Goal: Communication & Community: Answer question/provide support

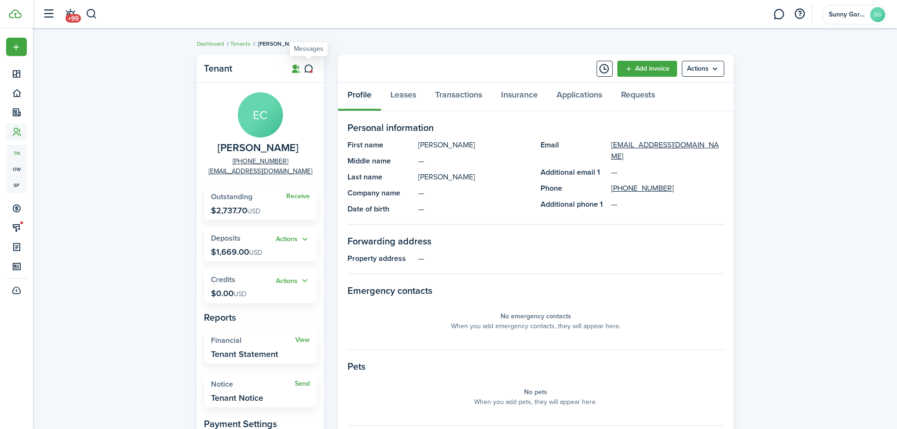
drag, startPoint x: 311, startPoint y: 68, endPoint x: 270, endPoint y: 259, distance: 195.2
click at [311, 68] on icon at bounding box center [309, 68] width 10 height 9
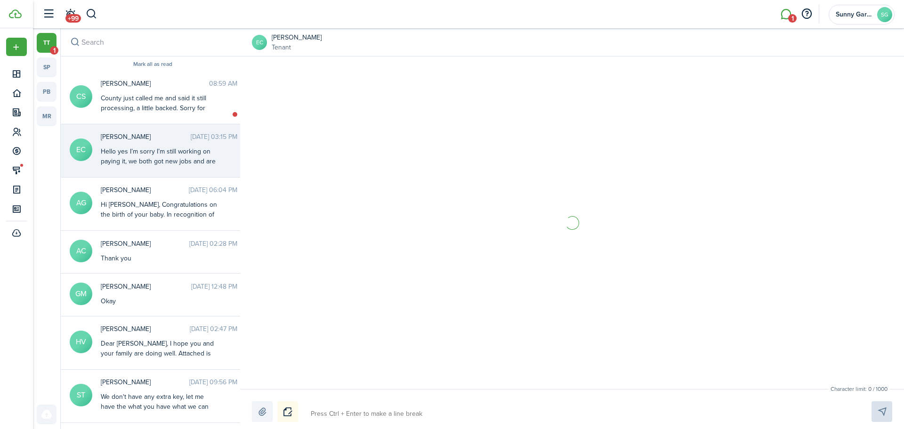
scroll to position [1653, 0]
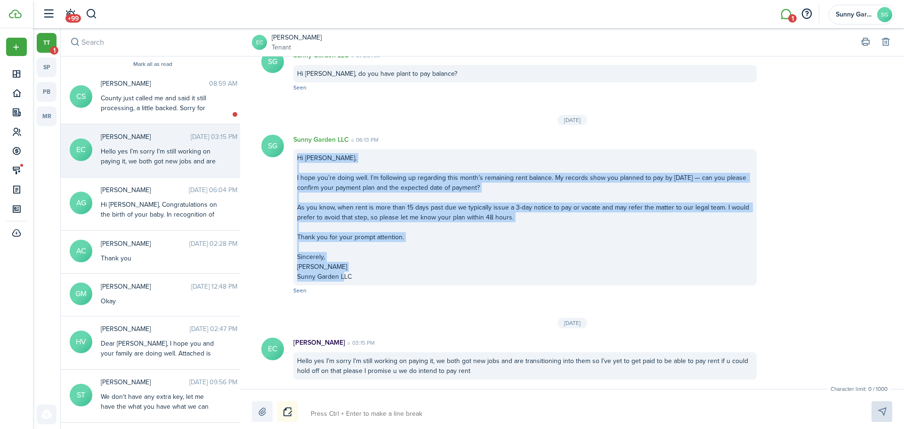
drag, startPoint x: 297, startPoint y: 155, endPoint x: 363, endPoint y: 281, distance: 141.6
click at [363, 281] on div "Hi [PERSON_NAME], I hope you’re doing well. I’m following up regarding this mon…" at bounding box center [524, 217] width 463 height 136
click at [333, 223] on button "Copy" at bounding box center [355, 221] width 82 height 16
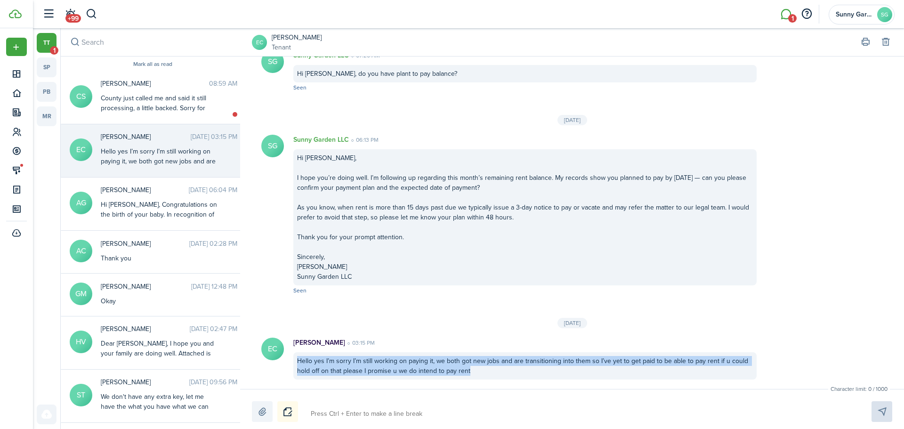
drag, startPoint x: 295, startPoint y: 363, endPoint x: 492, endPoint y: 382, distance: 197.3
click at [492, 382] on messenger-list-item-base "EC [PERSON_NAME] 03:15 PM Hello yes I’m sorry I’m still working on paying it, w…" at bounding box center [572, 358] width 664 height 61
click at [468, 325] on button "Copy" at bounding box center [492, 325] width 82 height 16
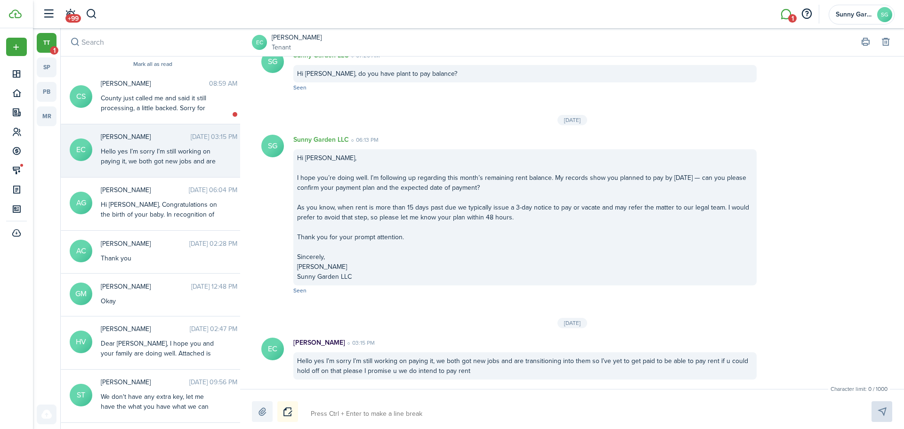
click at [332, 406] on textarea at bounding box center [580, 414] width 545 height 16
paste textarea "Hi [PERSON_NAME] — thanks for letting me know and congrats on the new jobs. I a…"
type textarea "Hi [PERSON_NAME] — thanks for letting me know and congrats on the new jobs. I a…"
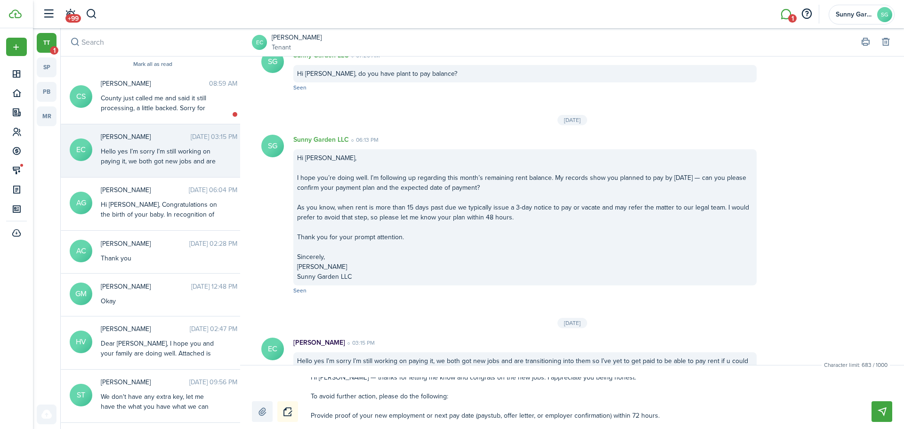
scroll to position [0, 0]
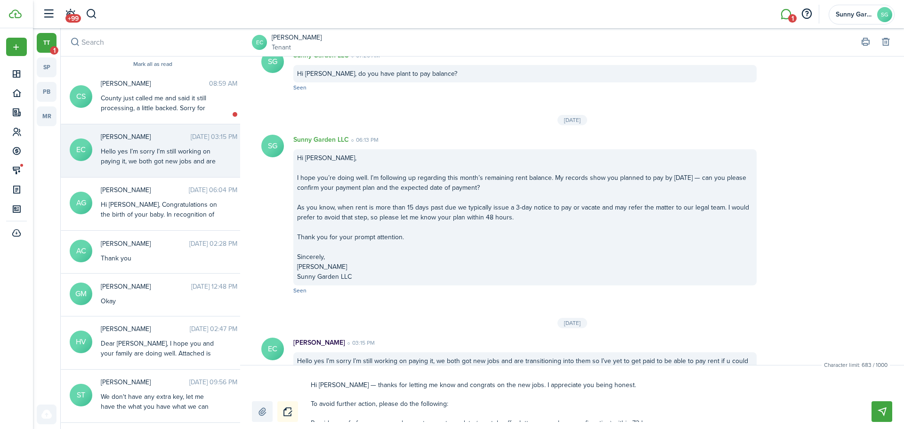
type textarea "Hi [PERSON_NAME] — thanks for letting me know and congrats on the new jobs. I a…"
click at [882, 413] on button "Send" at bounding box center [882, 411] width 21 height 21
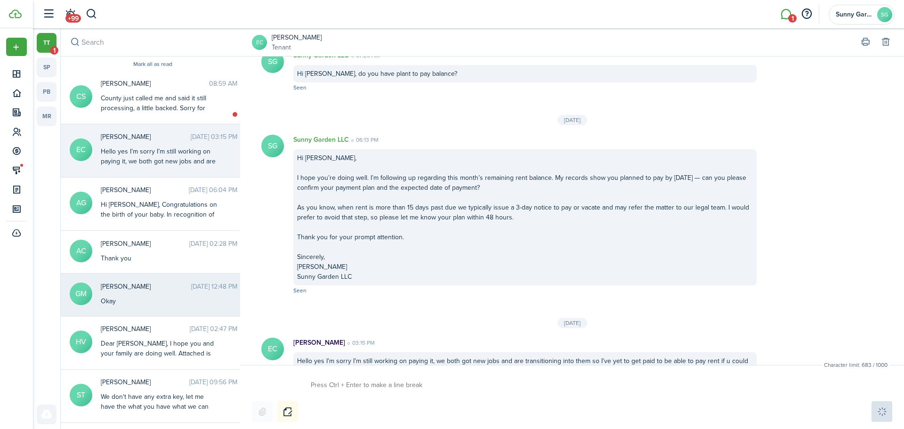
scroll to position [1886, 0]
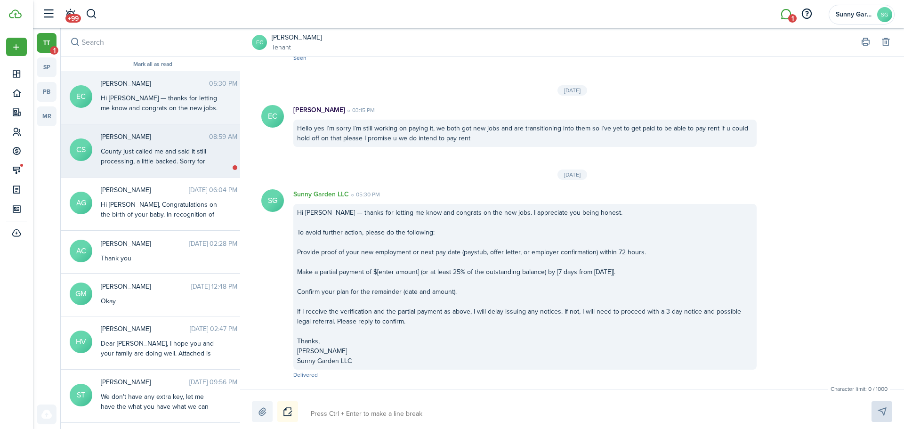
click at [142, 153] on div "County just called me and said it still processing, a little backed. Sorry for …" at bounding box center [160, 161] width 118 height 30
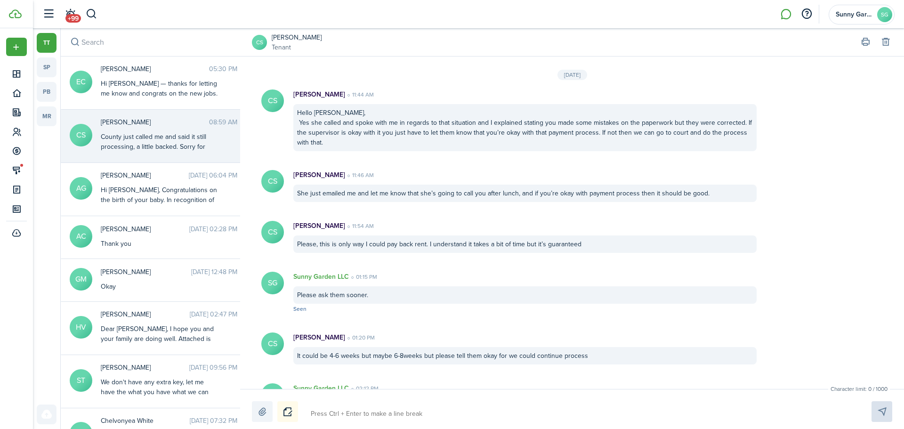
scroll to position [1068, 0]
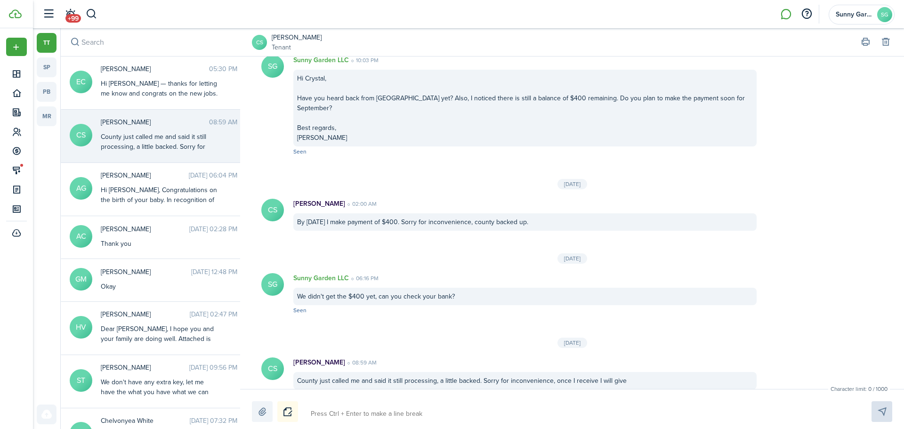
click at [339, 416] on textarea at bounding box center [580, 414] width 545 height 16
type textarea "쏘무"
type textarea "쏘"
type textarea "쏘무ㅏ"
type textarea "쏘무"
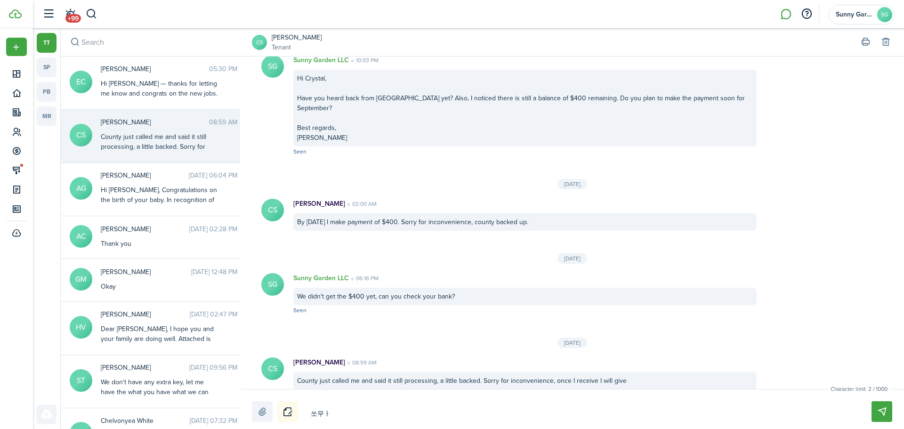
type textarea "쏘무ㅏ"
type textarea "쏘무"
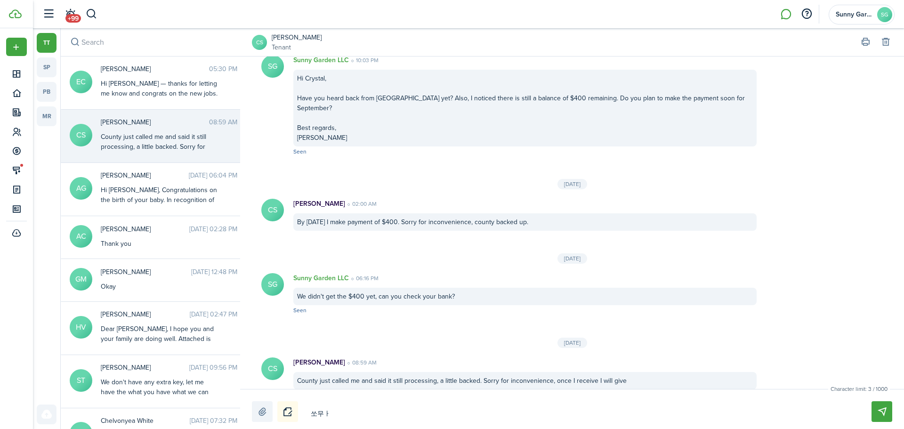
type textarea "쏘무"
type textarea "쏘"
type textarea "T"
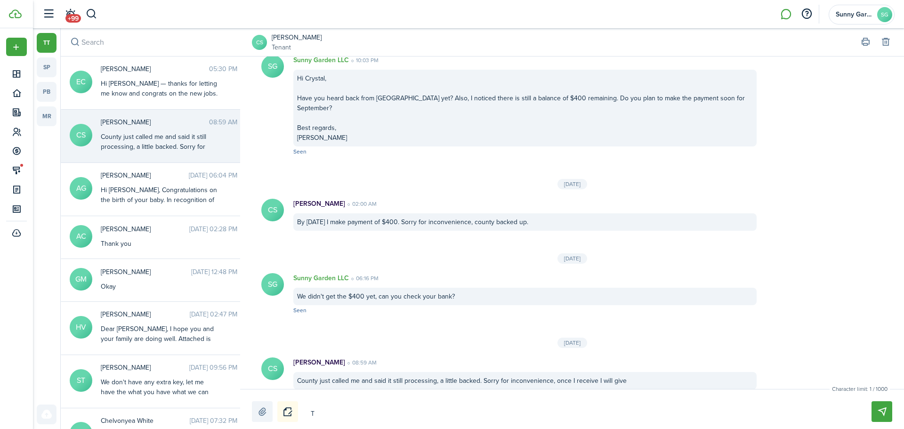
type textarea "Th"
type textarea "Tha"
type textarea "Than"
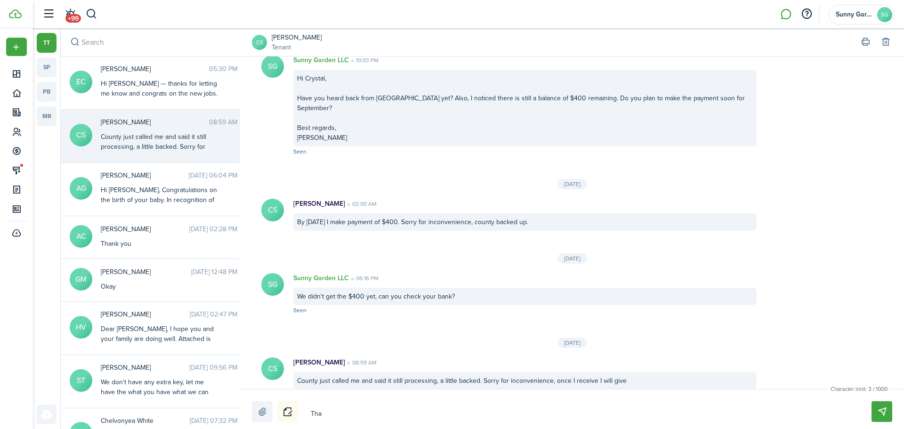
type textarea "Than"
type textarea "Thank"
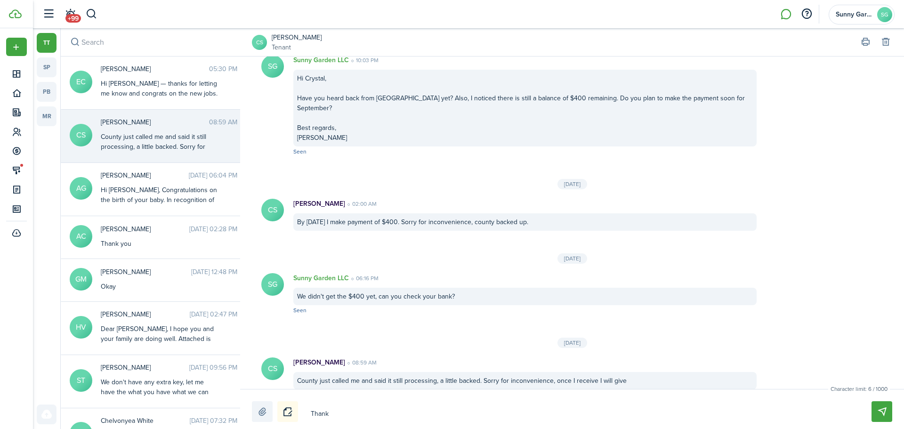
type textarea "Thank y"
type textarea "Thank yo"
type textarea "Thank you"
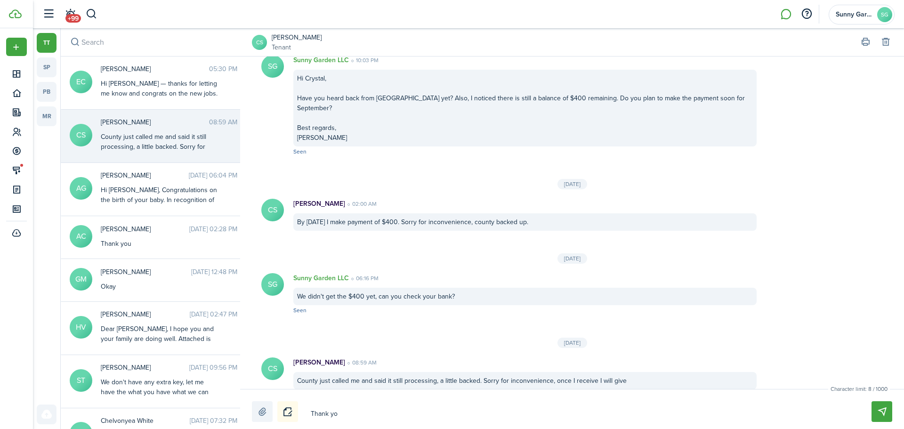
type textarea "Thank you"
type textarea "Thank you I"
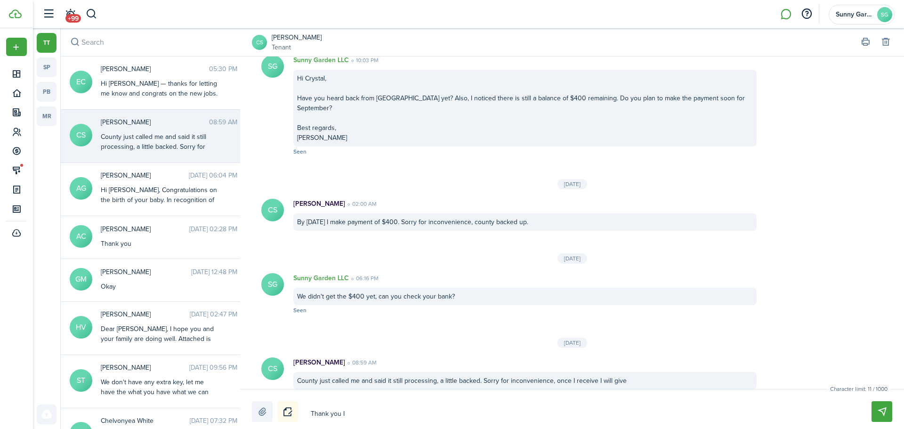
type textarea "Thank you I"
type textarea "Thank you I h"
type textarea "Thank you I ho"
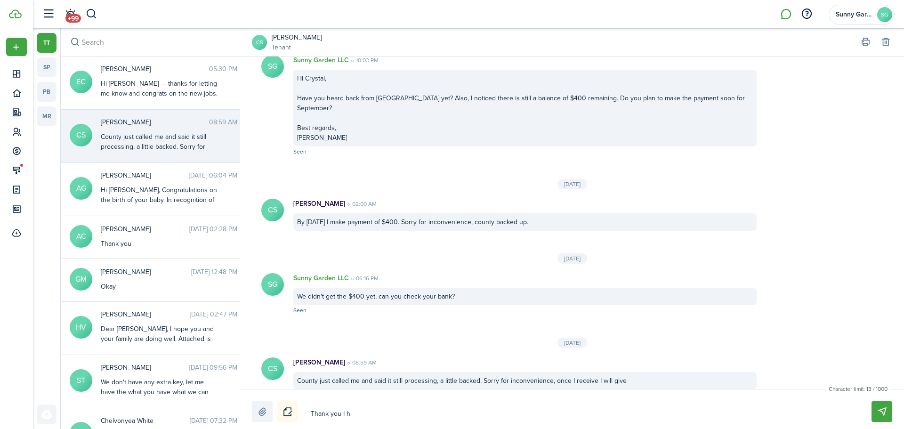
type textarea "Thank you I ho"
type textarea "Thank you I hop"
type textarea "Thank you I hope"
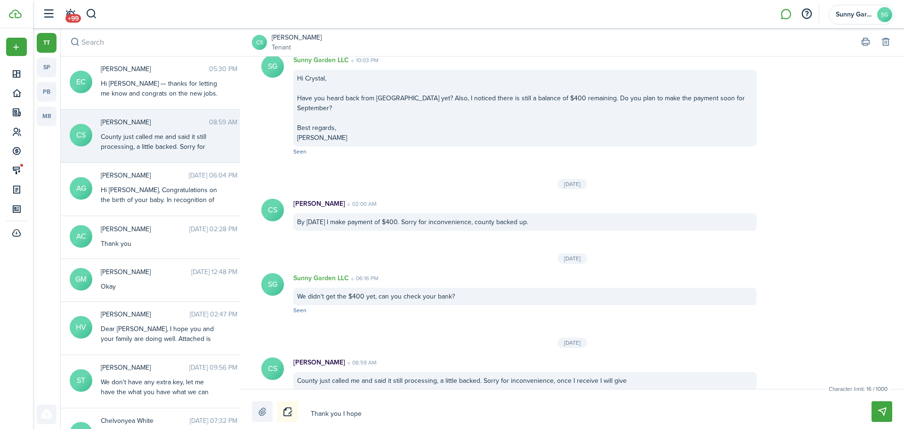
type textarea "Thank you I hope"
type textarea "Thank you I hope s"
type textarea "Thank you I hope so"
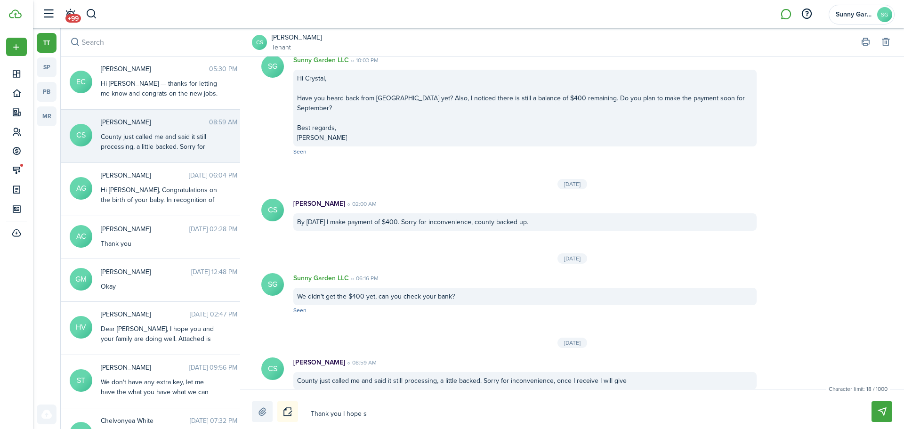
type textarea "Thank you I hope so"
type textarea "Thank you I hope [PERSON_NAME]"
type textarea "Thank you I hope soon"
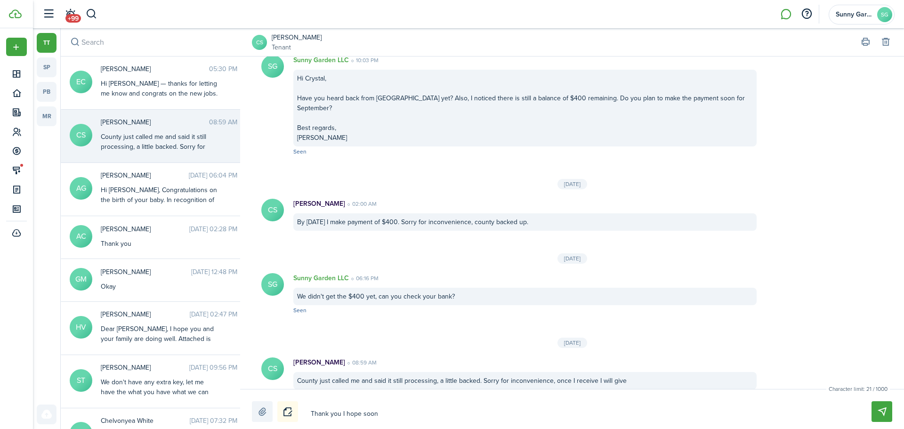
type textarea "Thank you I hope soon."
click at [339, 419] on textarea "Thank you I hope soon." at bounding box center [580, 414] width 545 height 16
click at [341, 411] on textarea "Thank you I hope soon." at bounding box center [580, 414] width 545 height 16
type textarea "Thank you. I hope soon."
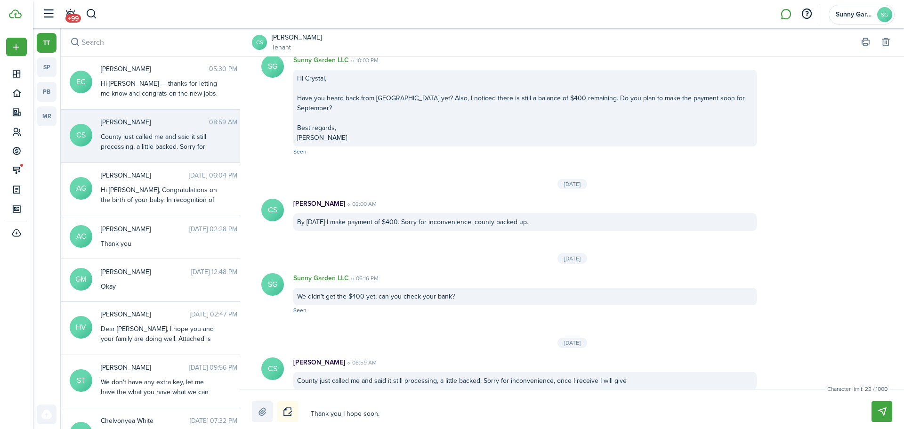
type textarea "Thank you. I hope soon."
click at [349, 414] on textarea "Thank you. I hope soon." at bounding box center [580, 414] width 545 height 16
type textarea "Thank you. I whope soon."
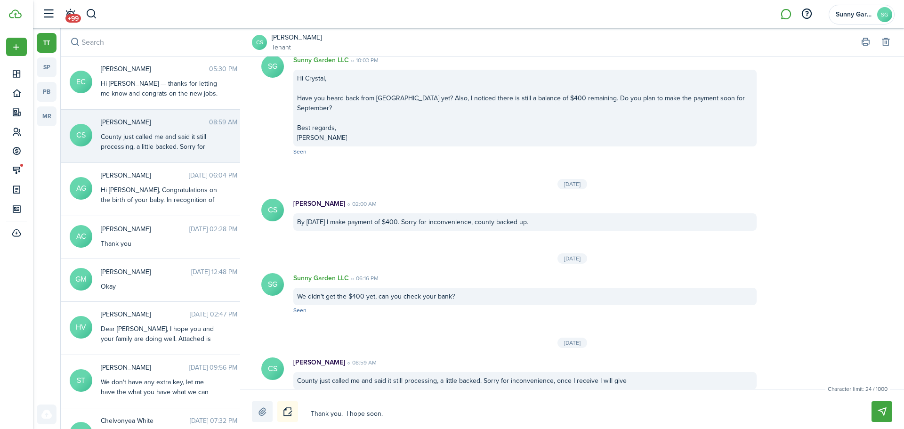
type textarea "Thank you. I whope soon."
type textarea "Thank you. I wihope soon."
type textarea "Thank you. I wilhope soon."
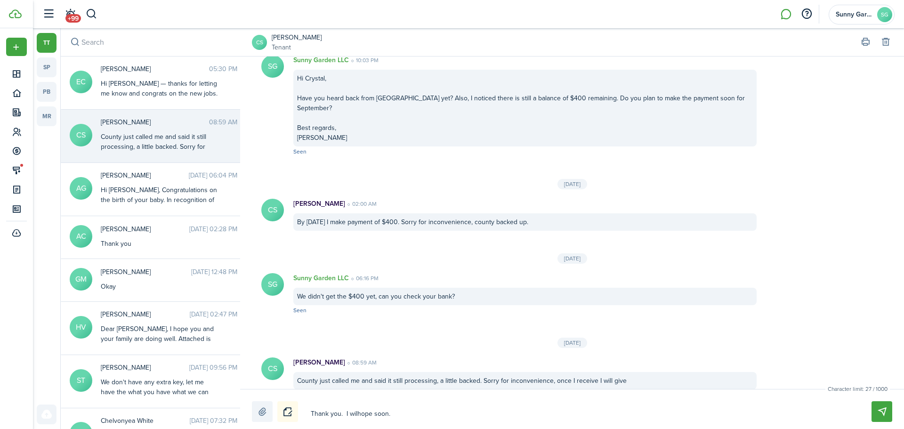
type textarea "Thank you. I willhope soon."
type textarea "Thank you. I will hope soon."
type textarea "Thank you. I willhope soon."
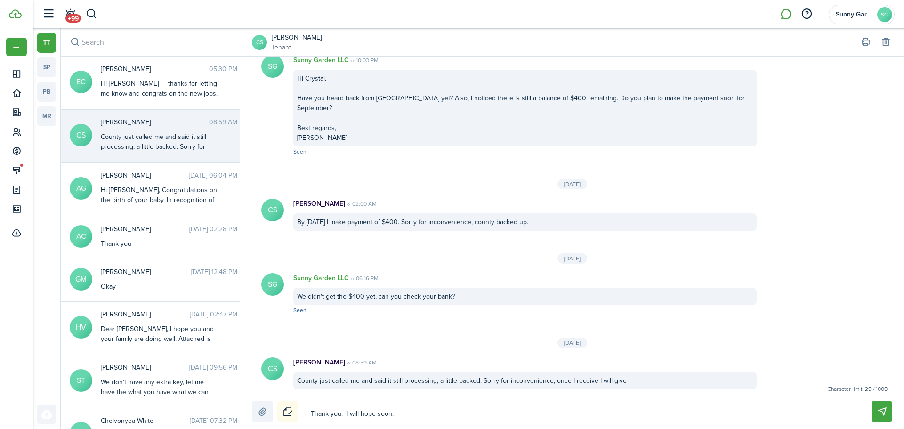
type textarea "Thank you. I willhope soon."
type textarea "Thank you. I wilhope soon."
type textarea "Thank you. I wihope soon."
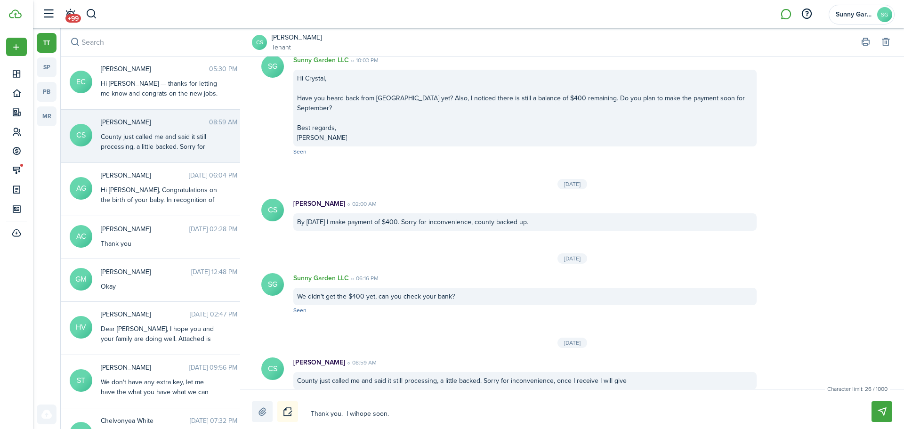
type textarea "Thank you. I whope soon."
type textarea "Thank you. I hope soon."
click at [369, 409] on textarea "Thank you. I hope soon." at bounding box center [580, 414] width 545 height 16
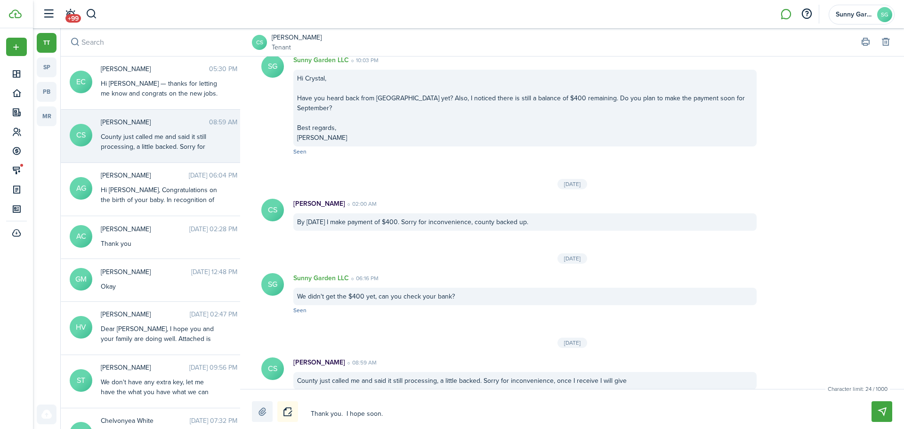
click at [367, 413] on textarea "Thank you. I hope soon." at bounding box center [580, 414] width 545 height 16
type textarea "Thank you. I hope wsoon."
type textarea "Thank you. I hope wisoon."
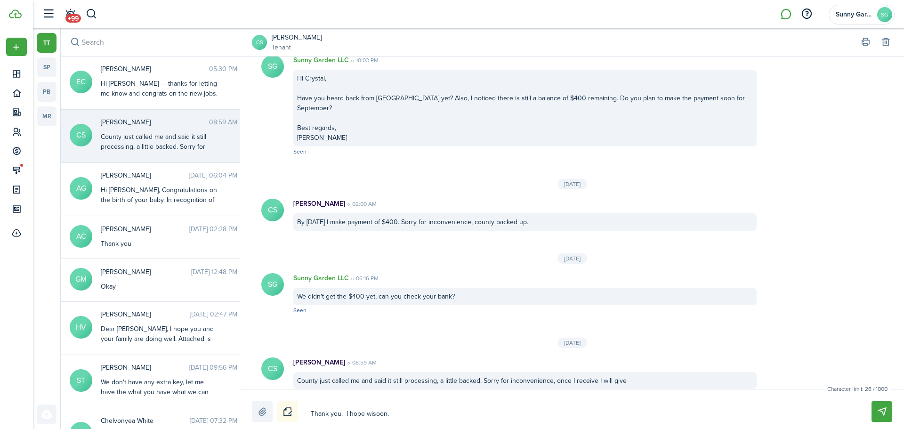
type textarea "Thank you. I hope wilsoon."
type textarea "Thank you. I hope willsoon."
type textarea "Thank you. I hope will soon."
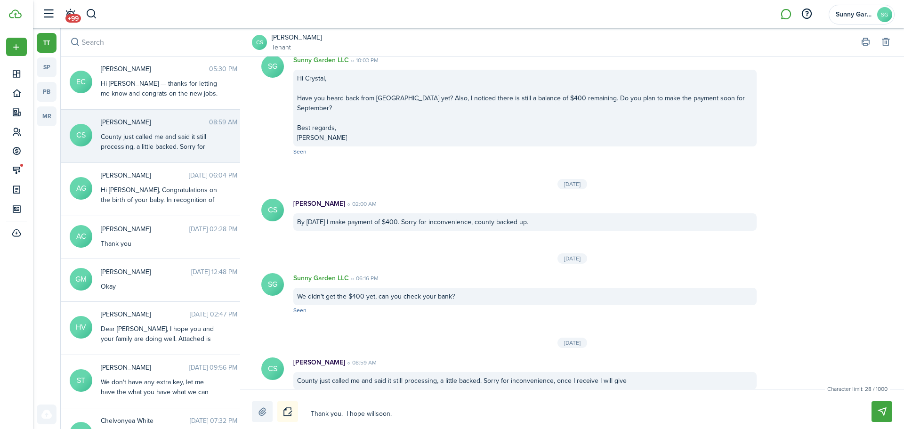
type textarea "Thank you. I hope will soon."
click at [435, 406] on textarea "Thank you. I hope will soon." at bounding box center [580, 414] width 545 height 16
type textarea "Thank you. I hope will soon."
type textarea "Thank you. I hope will soon. H"
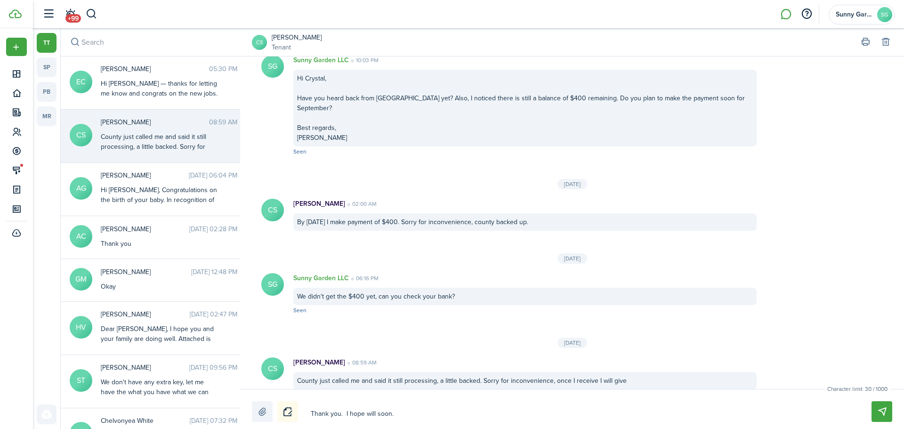
type textarea "Thank you. I hope will soon. H"
type textarea "Thank you. I hope will soon. Ho"
type textarea "Thank you. I hope will soon. How"
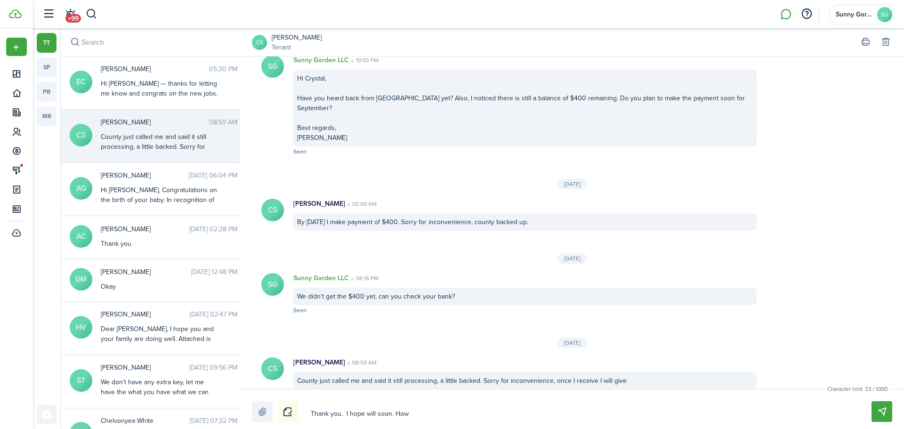
type textarea "Thank you. I hope will soon. How"
type textarea "Thank you. I hope will soon. How a"
type textarea "Thank you. I hope will soon. How ab"
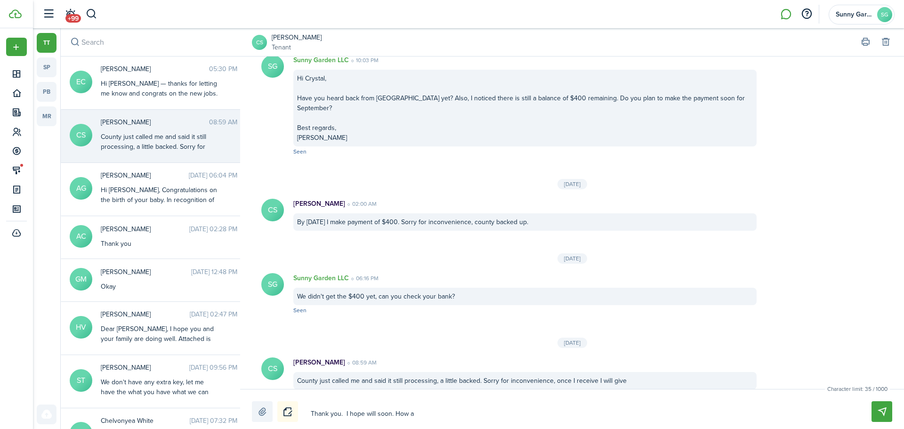
type textarea "Thank you. I hope will soon. How ab"
type textarea "Thank you. I hope will soon. How abo"
type textarea "Thank you. I hope will soon. How aboiu"
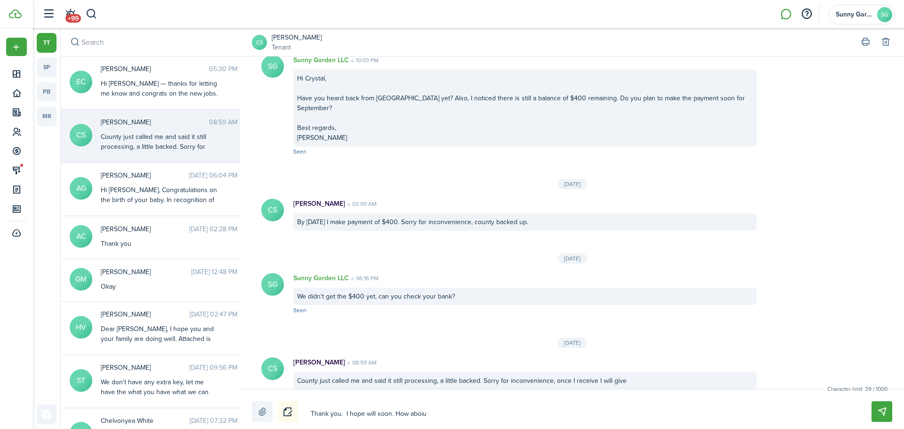
type textarea "Thank you. I hope will soon. How aboiut"
type textarea "Thank you. I hope will soon. How about"
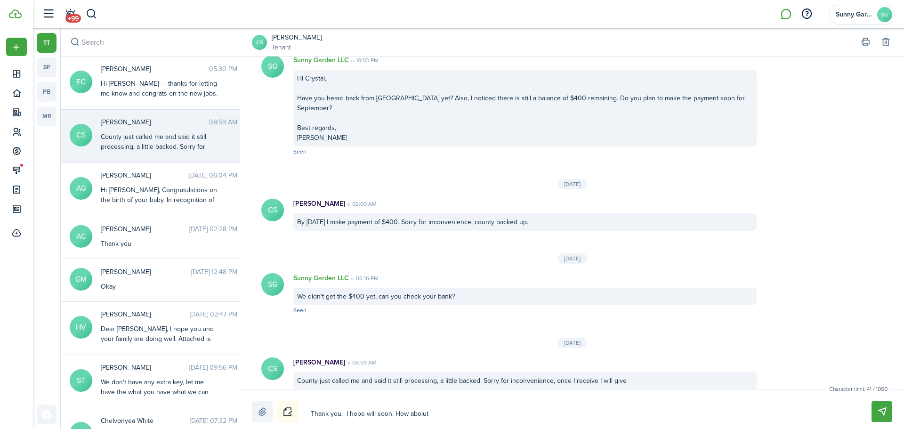
type textarea "Thank you. I hope will soon. How about"
type textarea "Thank you. I hope will soon. How about S"
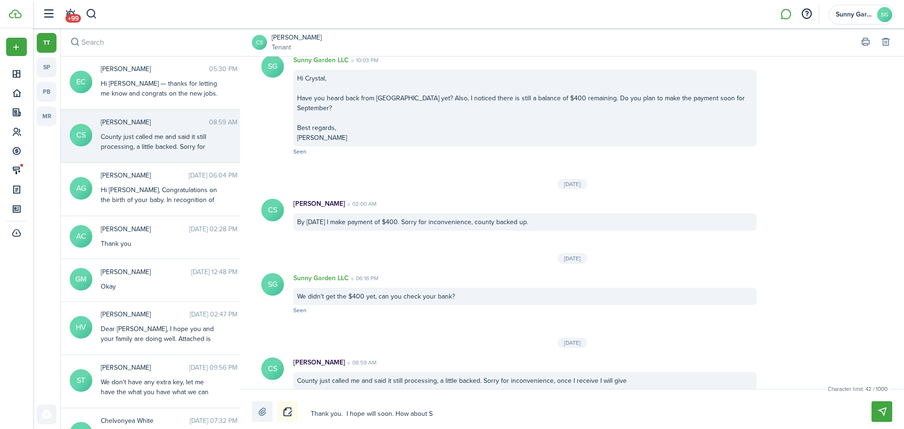
type textarea "Thank you. I hope will soon. How about Se"
type textarea "Thank you. I hope will soon. How about Sep"
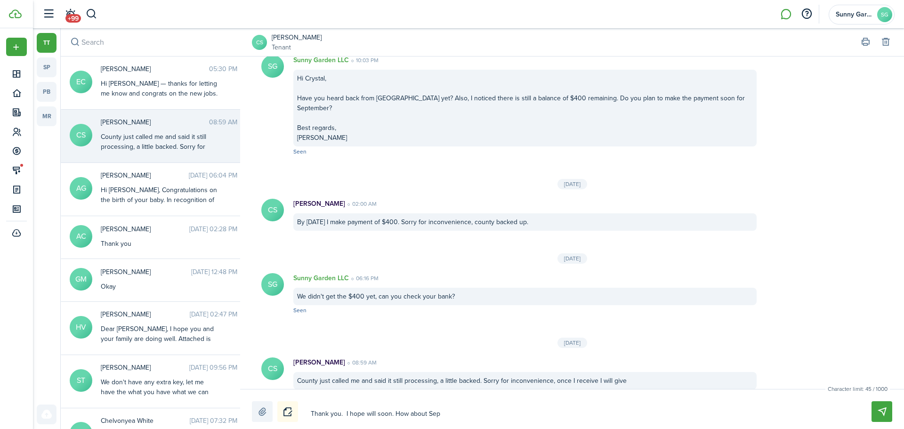
type textarea "Thank you. I hope will soon. How about Sep"
type textarea "Thank you. I hope will soon. How about Sep b"
type textarea "Thank you. I hope will soon. How about Sep ba"
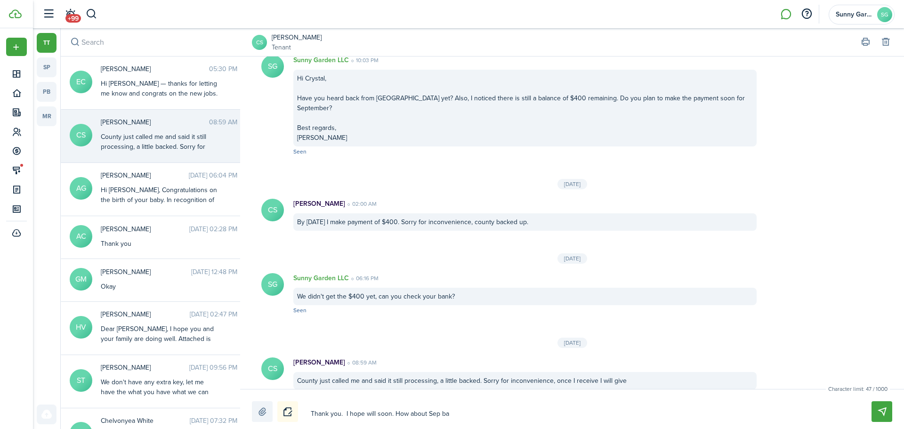
type textarea "Thank you. I hope will soon. How about Sep [MEDICAL_DATA]"
type textarea "Thank you. I hope will soon. How about Sep bala"
type textarea "Thank you. I hope will soon. How about Sep [PERSON_NAME]"
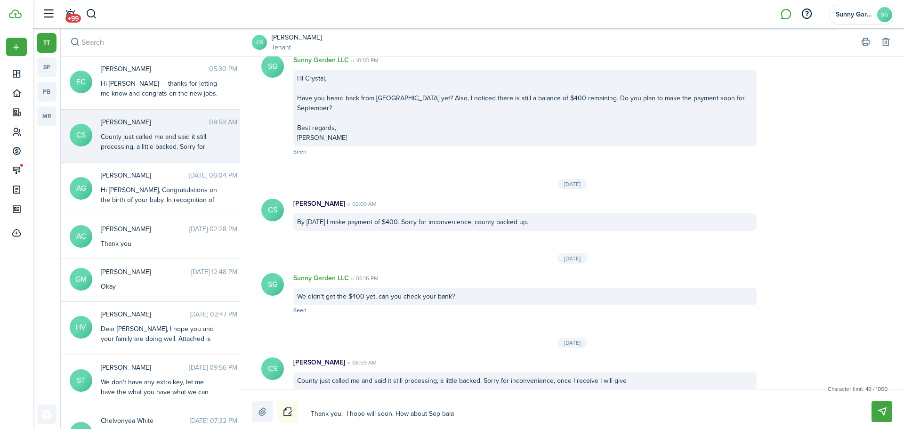
type textarea "Thank you. I hope will soon. How about Sep [PERSON_NAME]"
type textarea "Thank you. I hope will soon. How about Sep balanc"
type textarea "Thank you. I hope will soon. How about Sep balance"
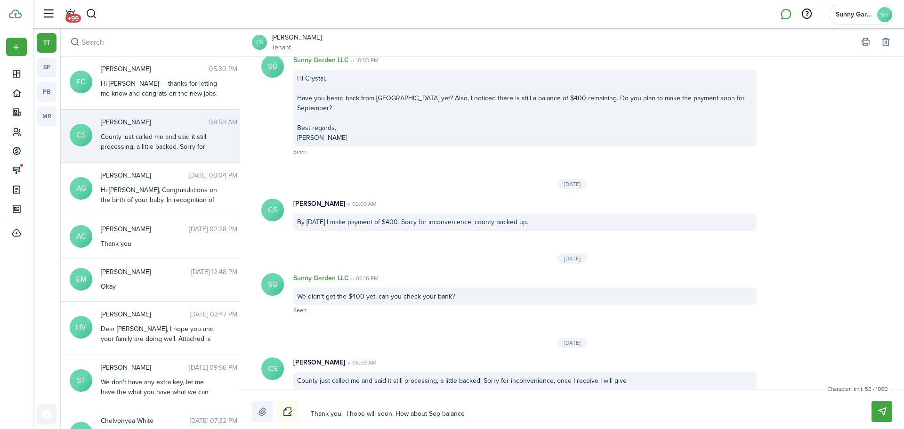
type textarea "Thank you. I hope will soon. How about Sep balance"
type textarea "Thank you. I hope will soon. How about Sep balance $"
type textarea "Thank you. I hope will soon. How about Sep balance $4"
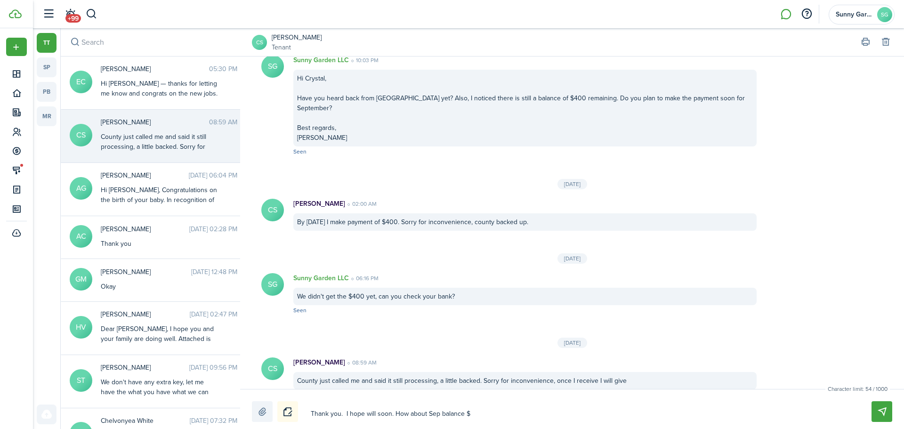
type textarea "Thank you. I hope will soon. How about Sep balance $4"
type textarea "Thank you. I hope will soon. How about Sep balance $40"
type textarea "Thank you. I hope will soon. How about Sep balance $400"
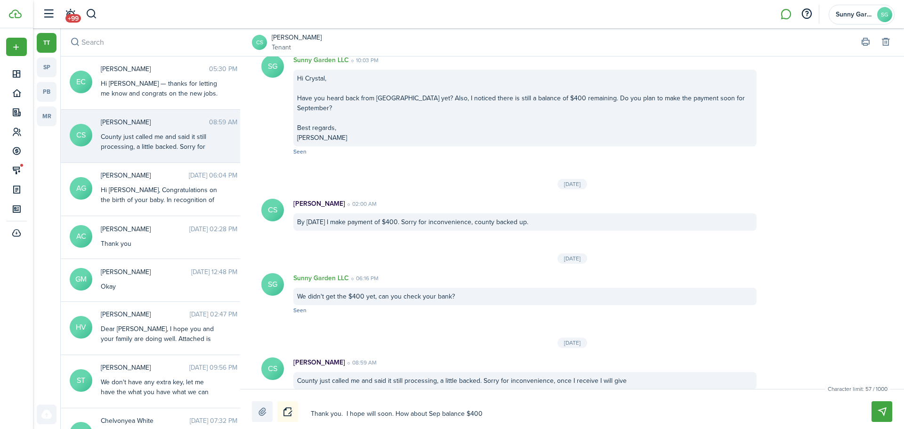
type textarea "Thank you. I hope will soon. How about Sep balance $400"
type textarea "Thank you. I hope will soon. How about Sep balance $400 w"
type textarea "Thank you. I hope will soon. How about Sep balance $400 we"
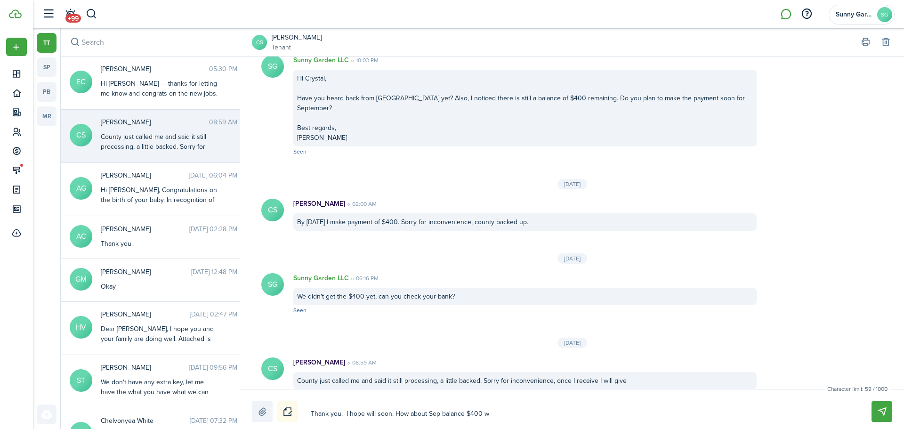
type textarea "Thank you. I hope will soon. How about Sep balance $400 we"
type textarea "Thank you. I hope will soon. How about Sep balance $400 we s"
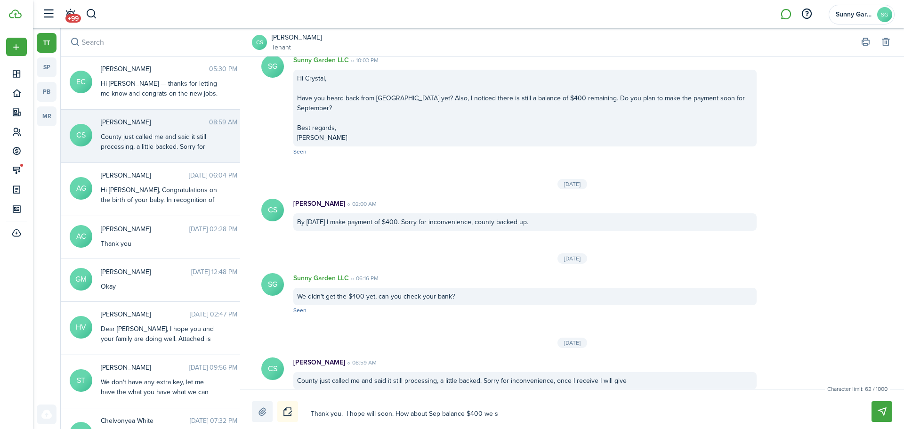
type textarea "Thank you. I hope will soon. How about Sep balance $400 we st"
type textarea "Thank you. I hope will soon. How about Sep balance $400 we sti"
type textarea "Thank you. I hope will soon. How about Sep balance $400 we stil"
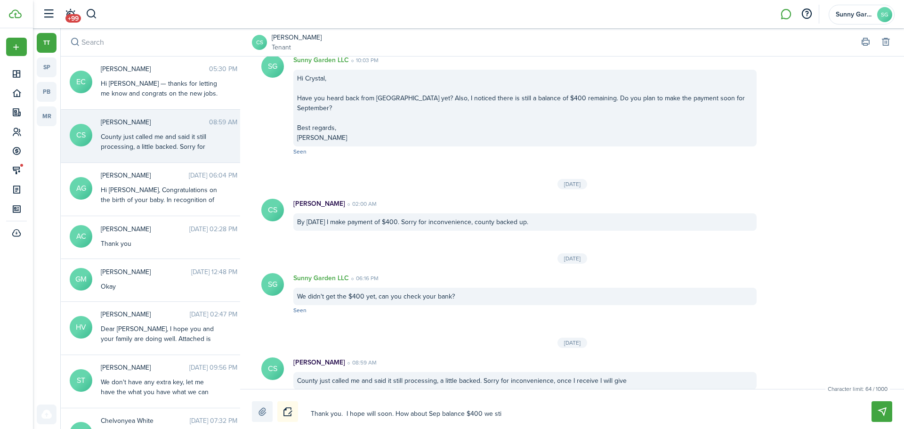
type textarea "Thank you. I hope will soon. How about Sep balance $400 we stil"
type textarea "Thank you. I hope will soon. How about Sep balance $400 we still"
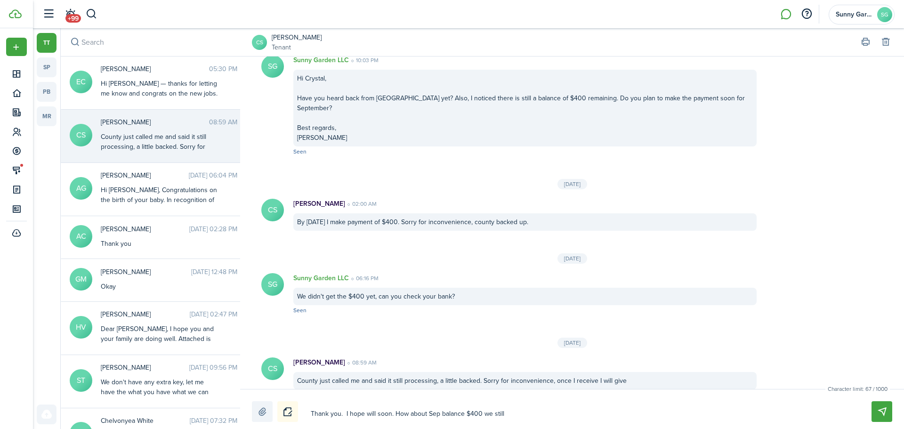
type textarea "Thank you. I hope will soon. How about Sep balance $400 we still n"
type textarea "Thank you. I hope will soon. How about Sep balance $400 we still no"
click at [542, 253] on messenger-date-label "[DATE]" at bounding box center [572, 258] width 664 height 10
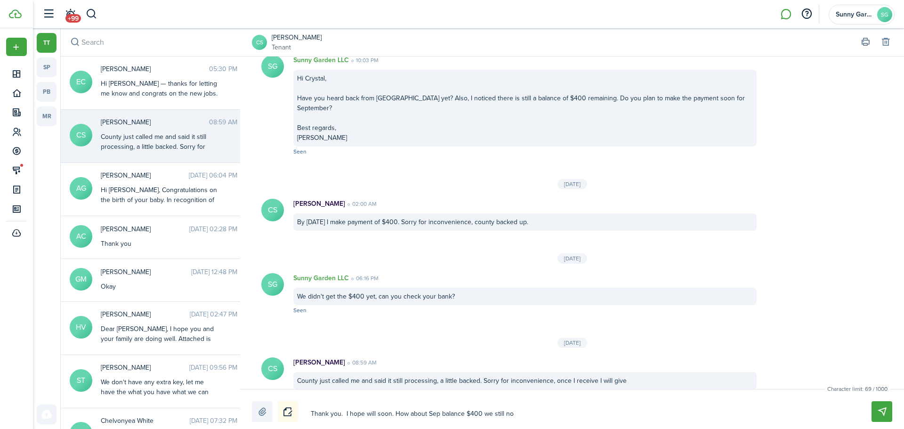
click at [529, 413] on textarea "Thank you. I hope will soon. How about Sep balance $400 we still no" at bounding box center [580, 414] width 545 height 16
type textarea "Thank you. I hope will soon. How about Sep balance $400 we still not"
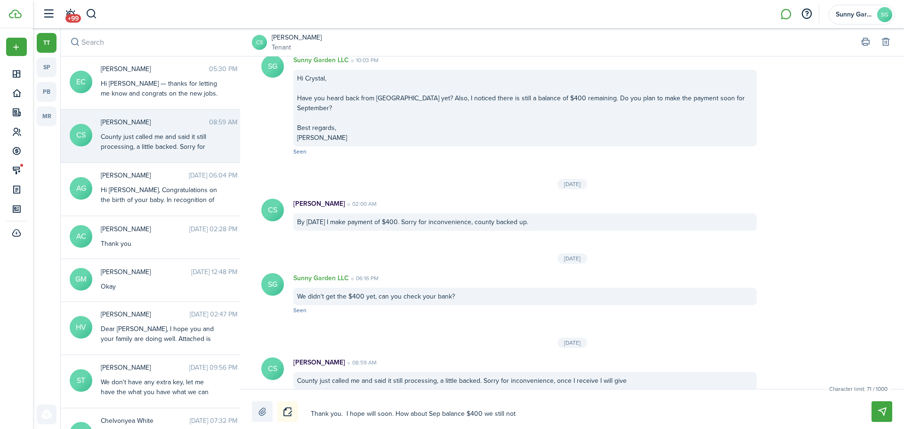
type textarea "Thank you. I hope will soon. How about Sep balance $400 we still not g"
type textarea "Thank you. I hope will soon. How about Sep balance $400 we still not ge"
type textarea "Thank you. I hope will soon. How about Sep balance $400 we still not get"
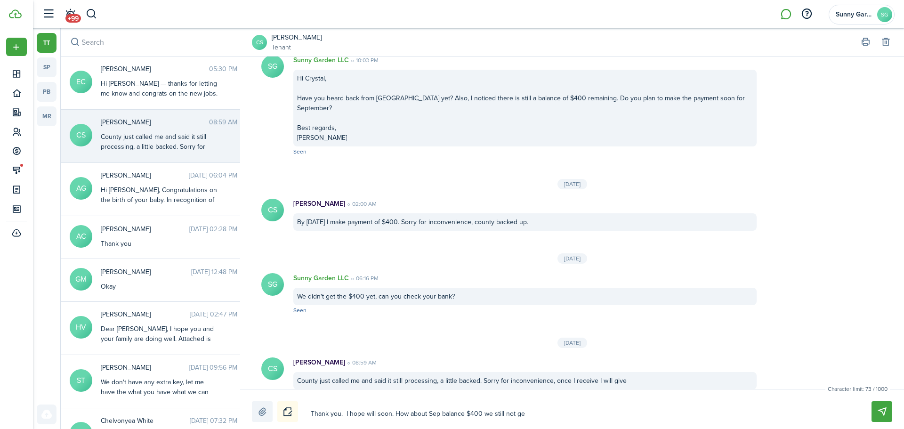
type textarea "Thank you. I hope will soon. How about Sep balance $400 we still not get"
type textarea "Thank you. I hope will soon. How about Sep balance $400 we still not get i"
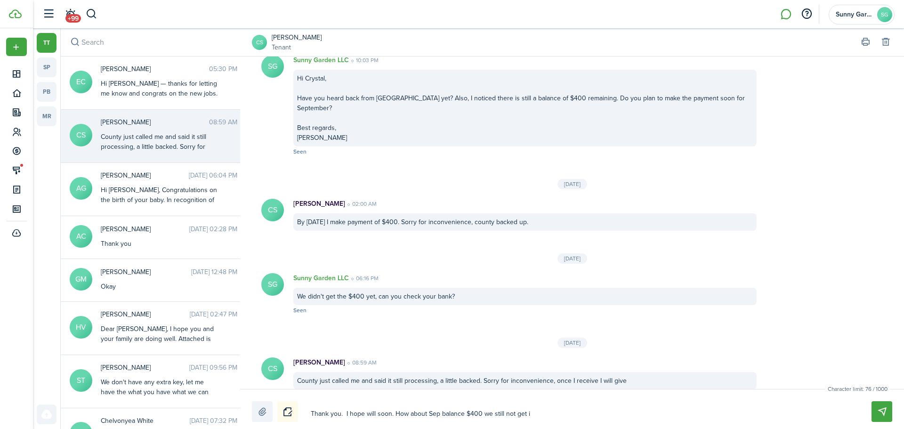
type textarea "Thank you. I hope will soon. How about Sep balance $400 we still not get it"
type textarea "Thank you. I hope will soon. How about Sep balance $400 we still not get it."
click at [483, 413] on textarea "Thank you. I hope will soon. How about Sep balance $400 we still not get it." at bounding box center [580, 414] width 545 height 16
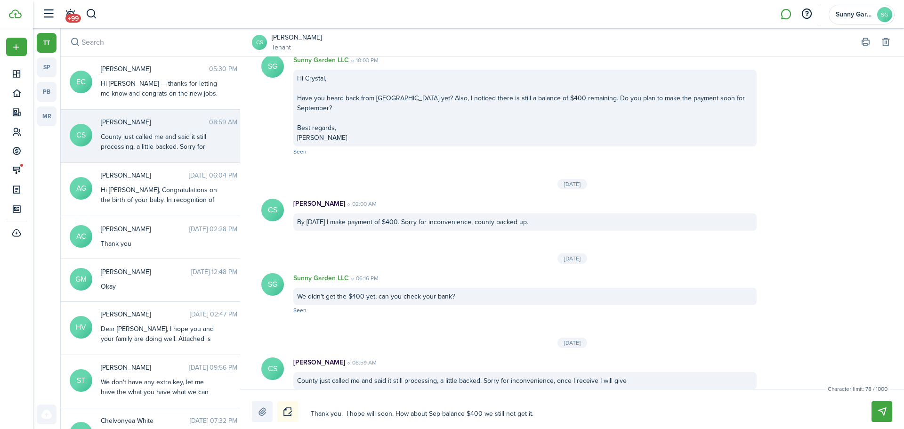
type textarea "Thank you. I hope will soon. How about Sep balance $400 ?we still not get it."
type textarea "Thank you. I hope will soon. How about Sep balance $400 ? we still not get it."
click at [878, 409] on button "Send" at bounding box center [882, 411] width 21 height 21
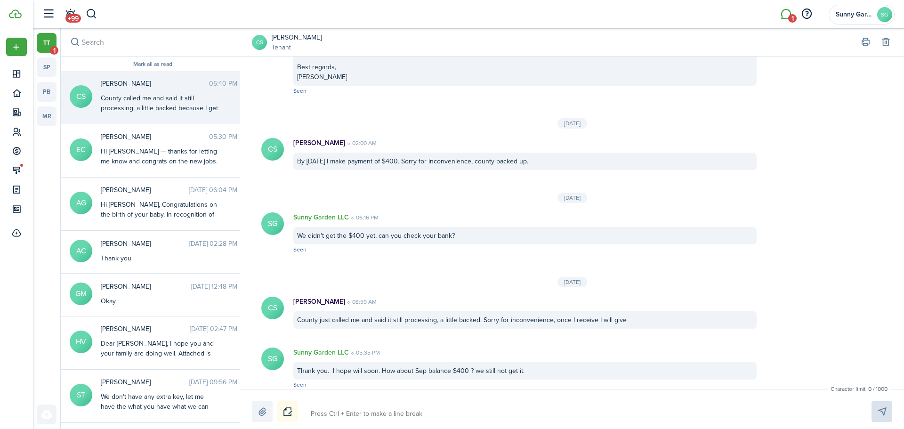
scroll to position [1180, 0]
